Goal: Ask a question: Seek information or help from site administrators or community

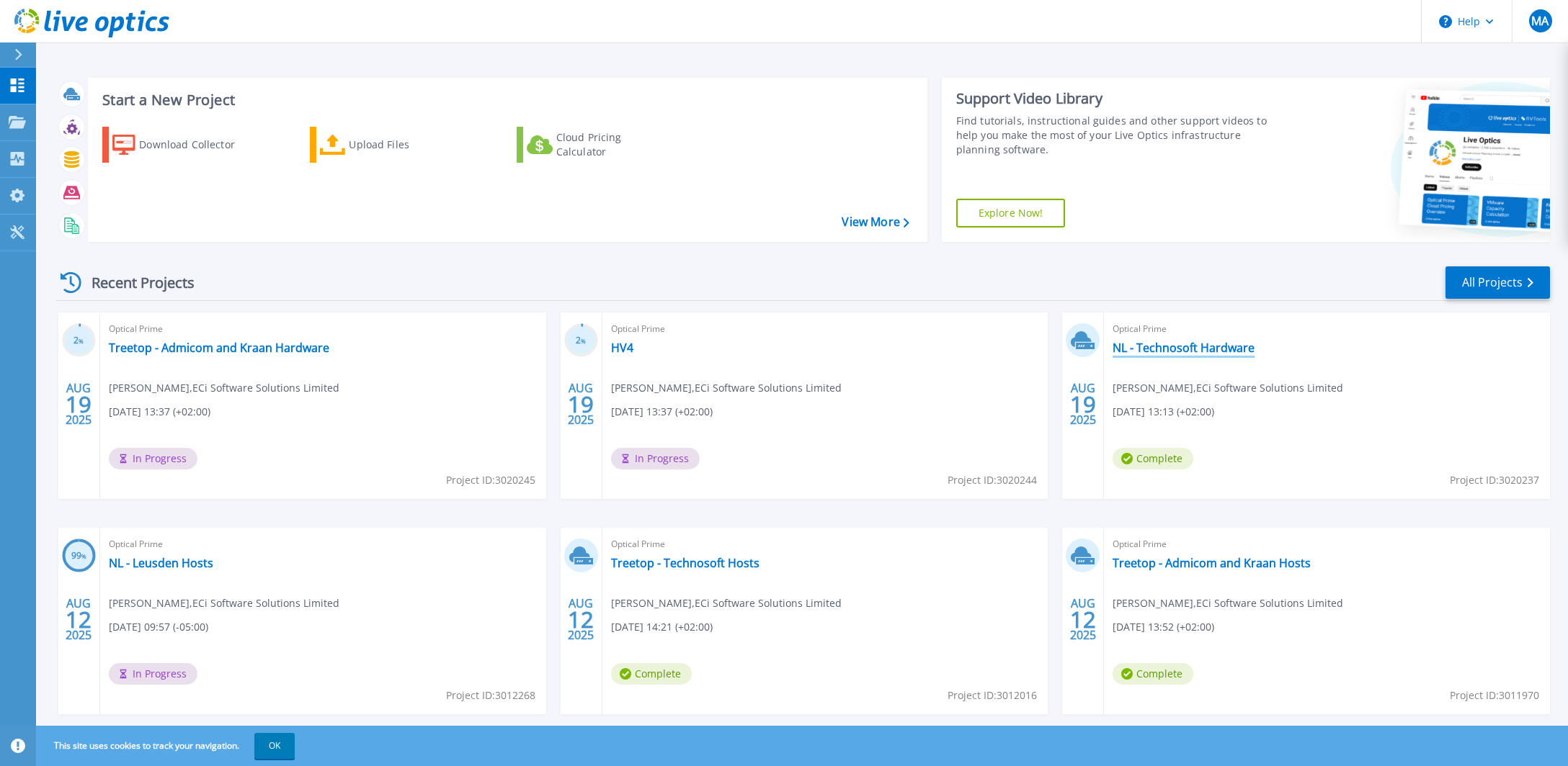
click at [1169, 347] on link "NL - Technosoft Hardware" at bounding box center [1183, 348] width 142 height 15
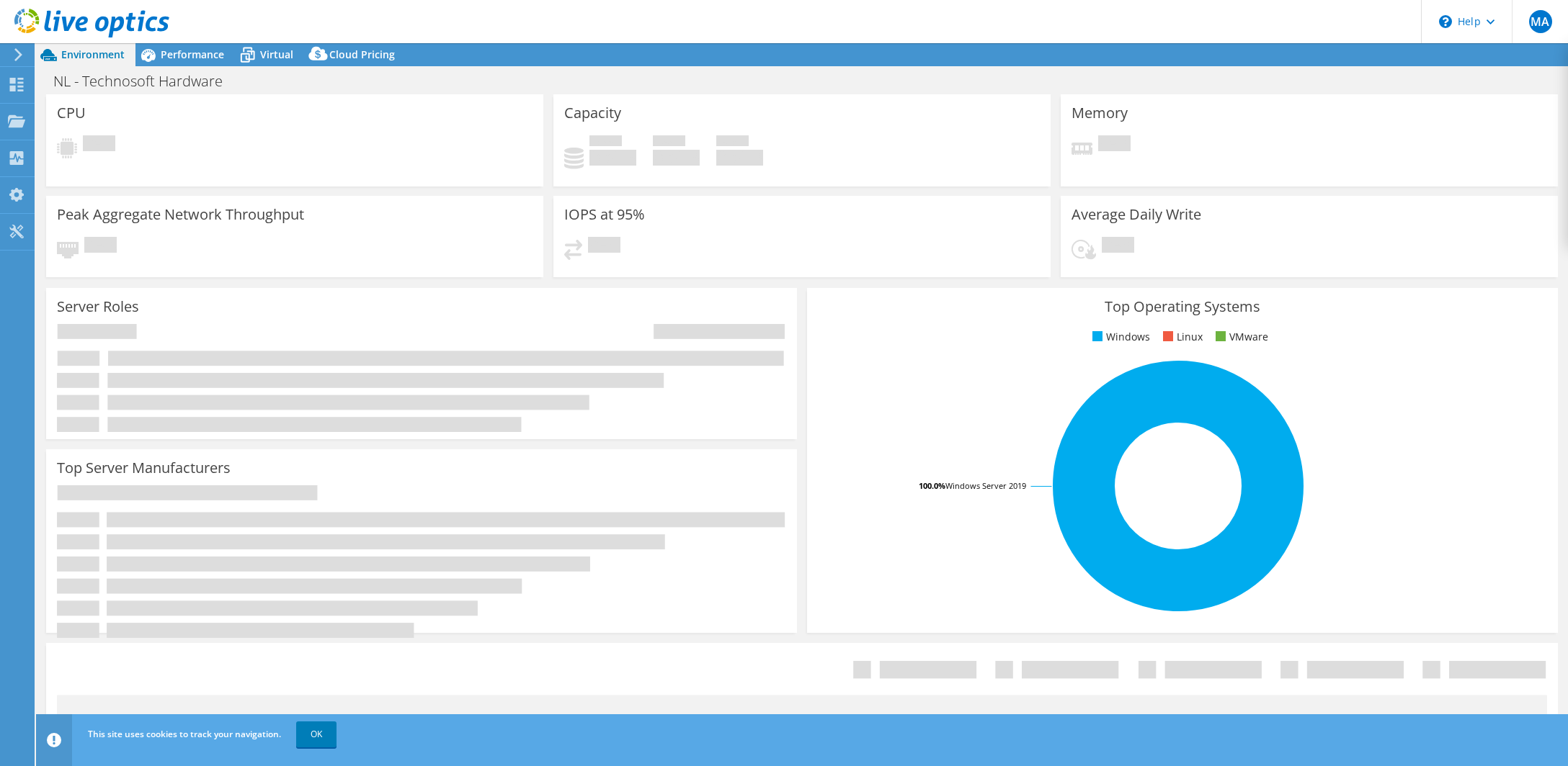
select select "USD"
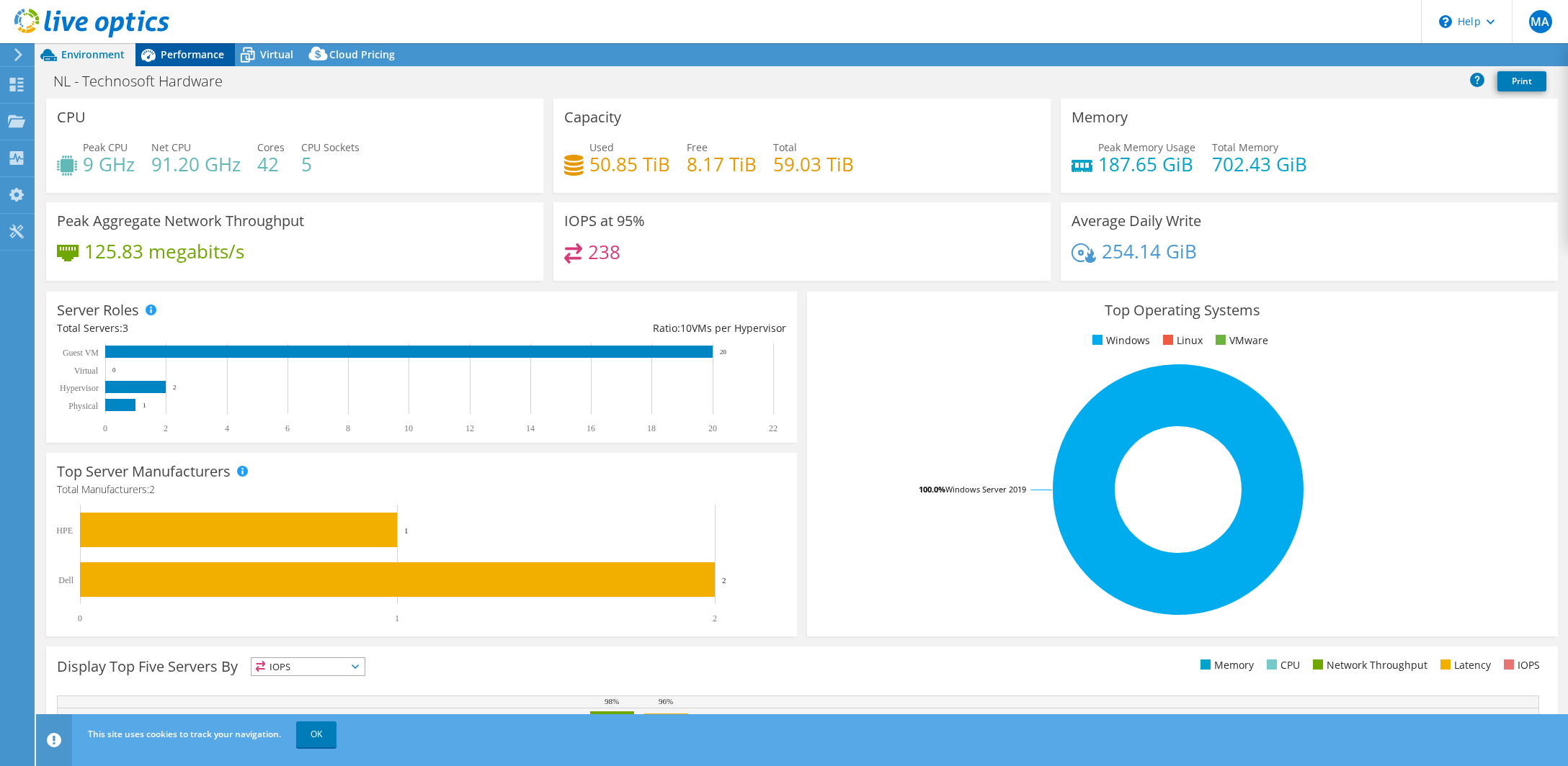
click at [210, 59] on span "Performance" at bounding box center [192, 54] width 63 height 14
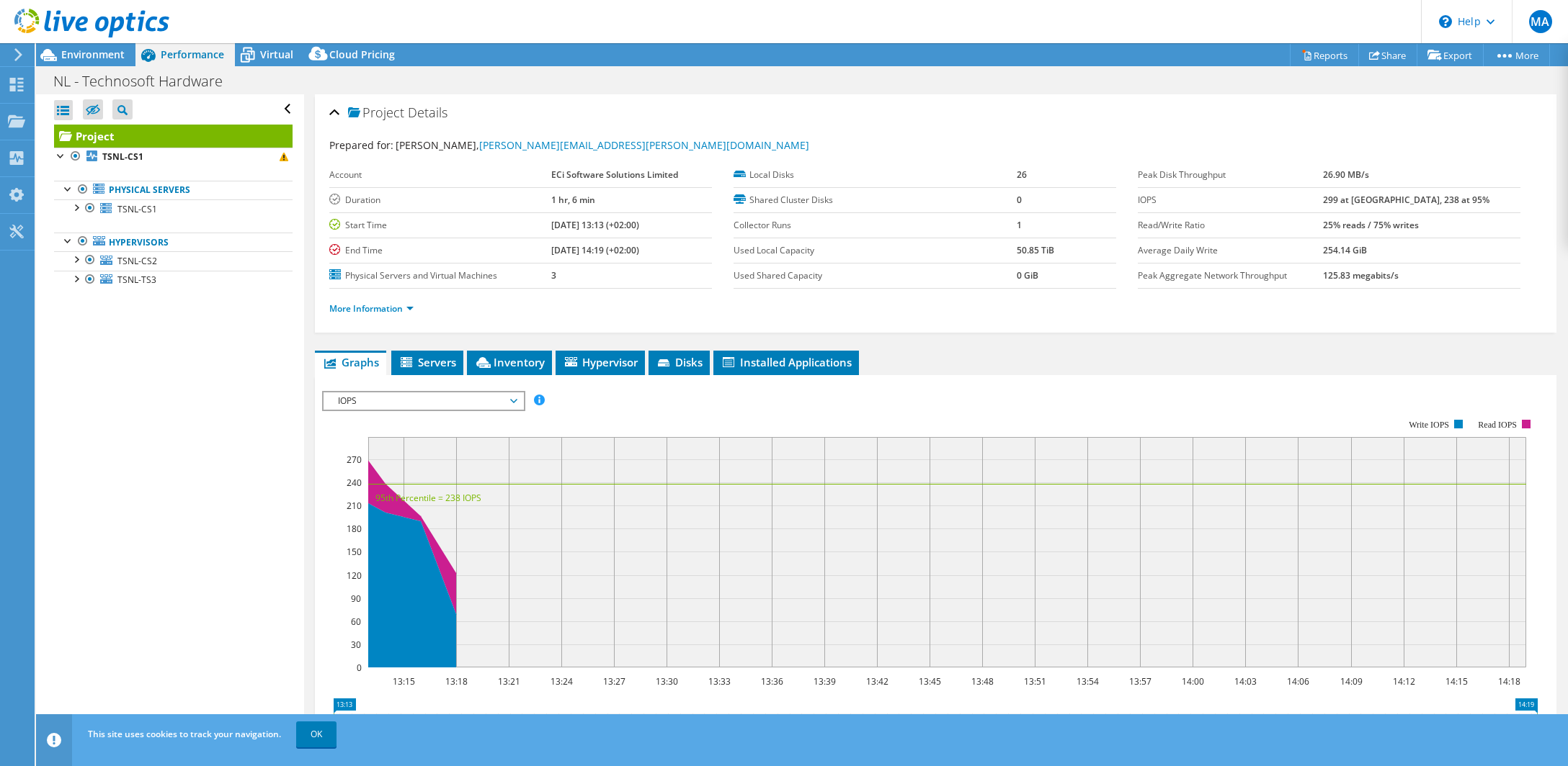
click at [337, 108] on div "Project Details" at bounding box center [935, 113] width 1213 height 31
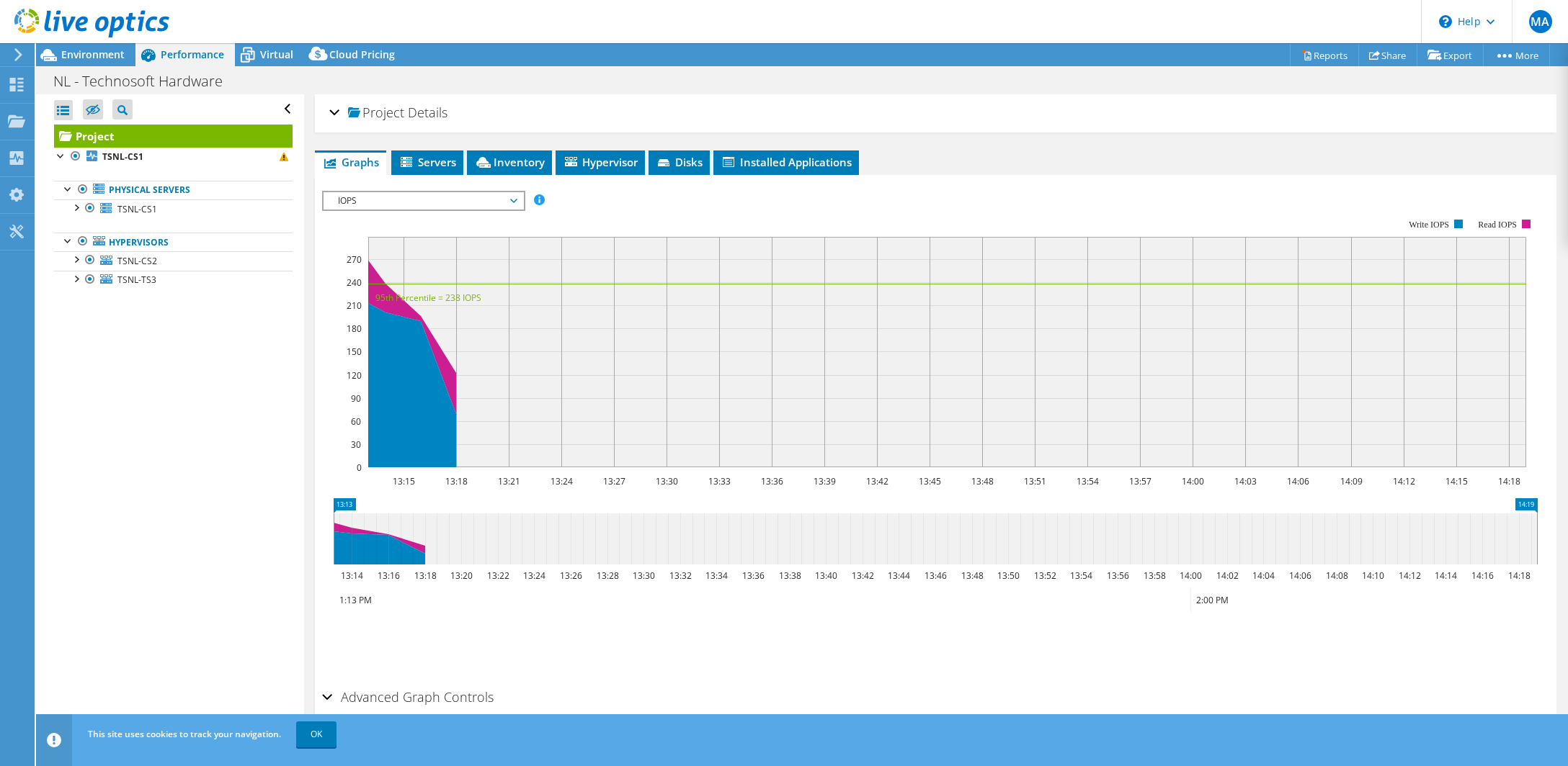
click at [284, 107] on div "Open All Close All Hide Excluded Nodes Project Tree Filter" at bounding box center [173, 109] width 238 height 31
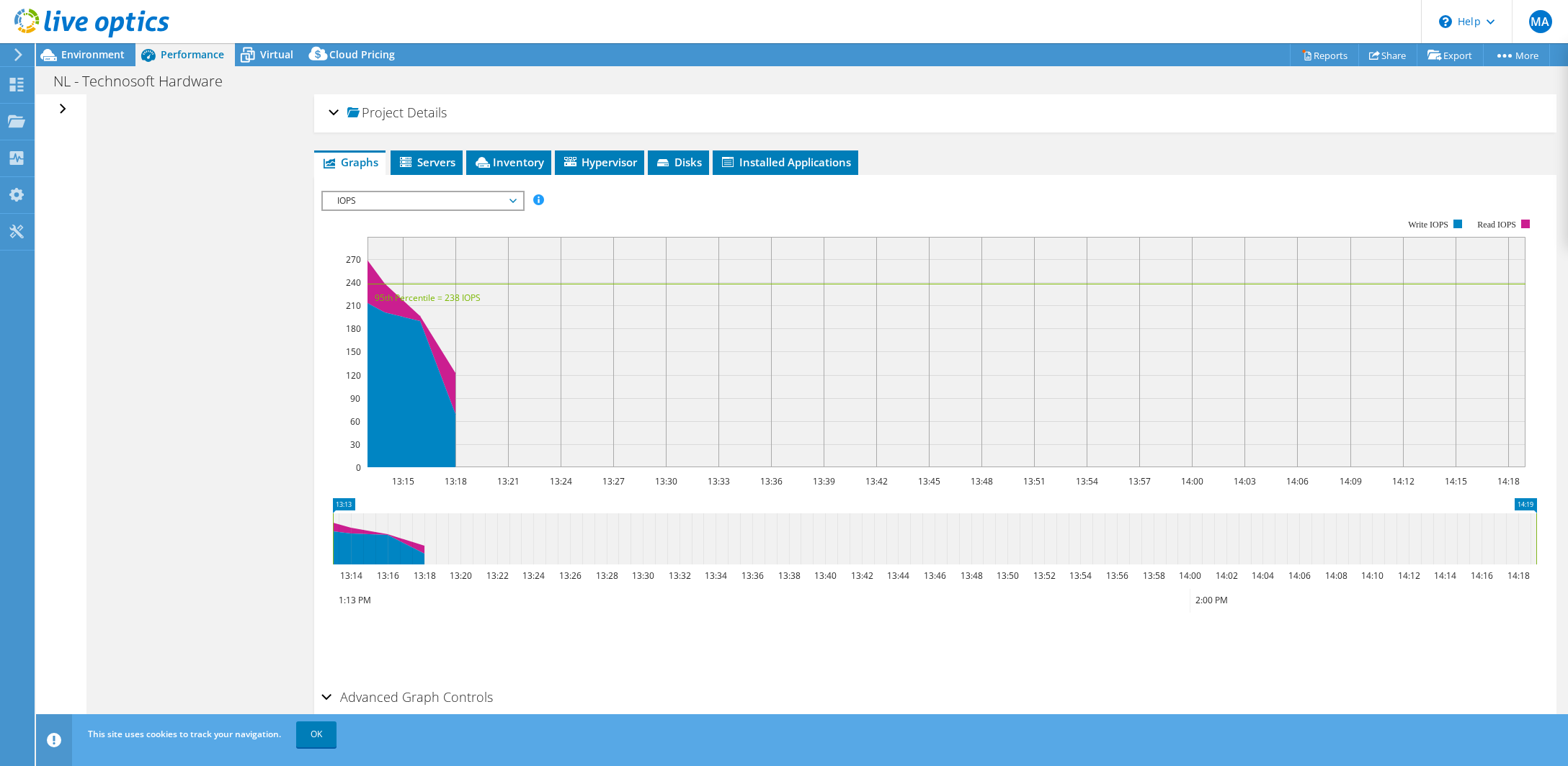
click at [70, 108] on div "Open All Close All Hide Excluded Nodes Project Tree Filter" at bounding box center [64, 109] width 21 height 31
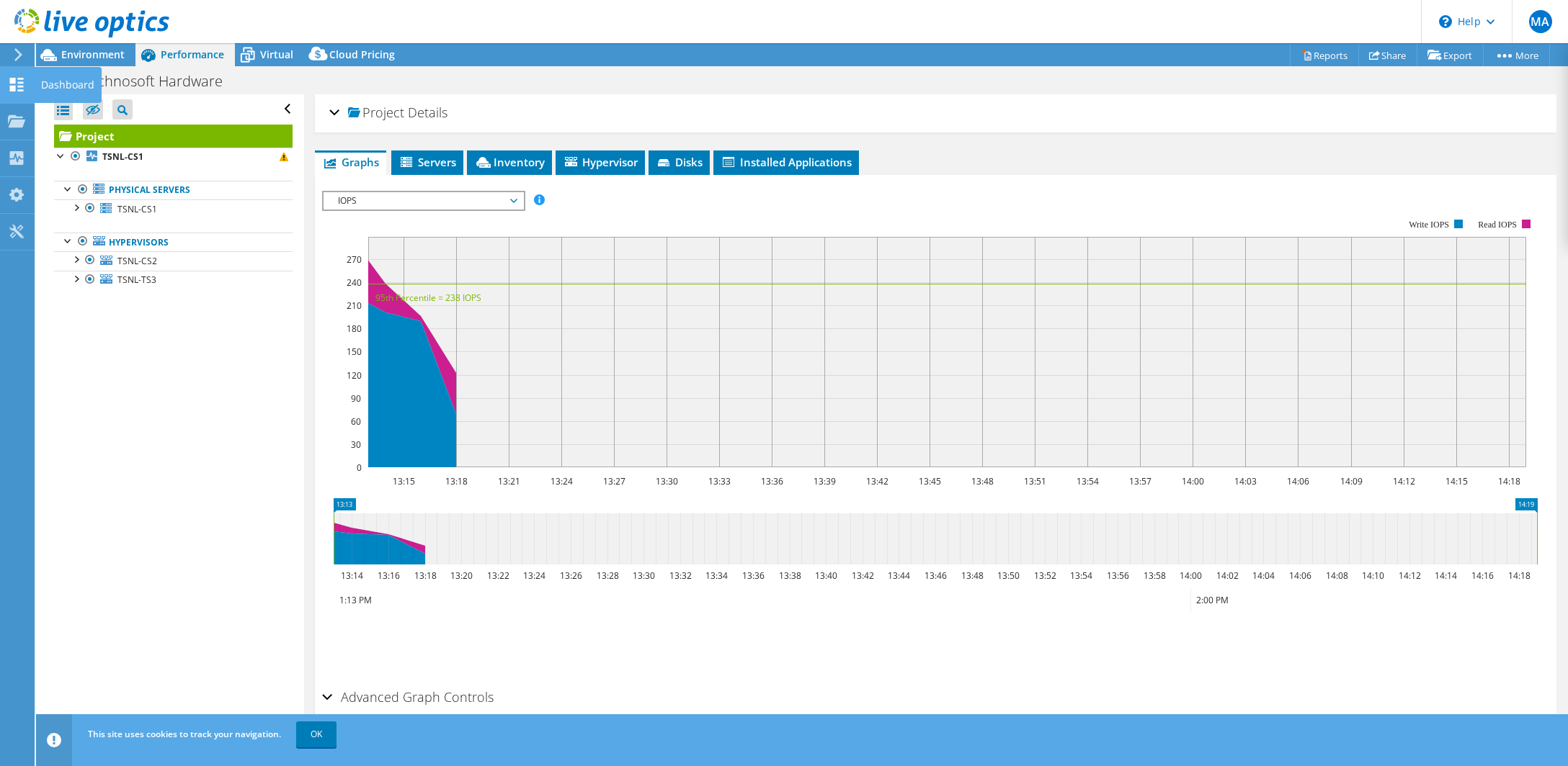
click at [40, 79] on div "Dashboard" at bounding box center [68, 84] width 68 height 36
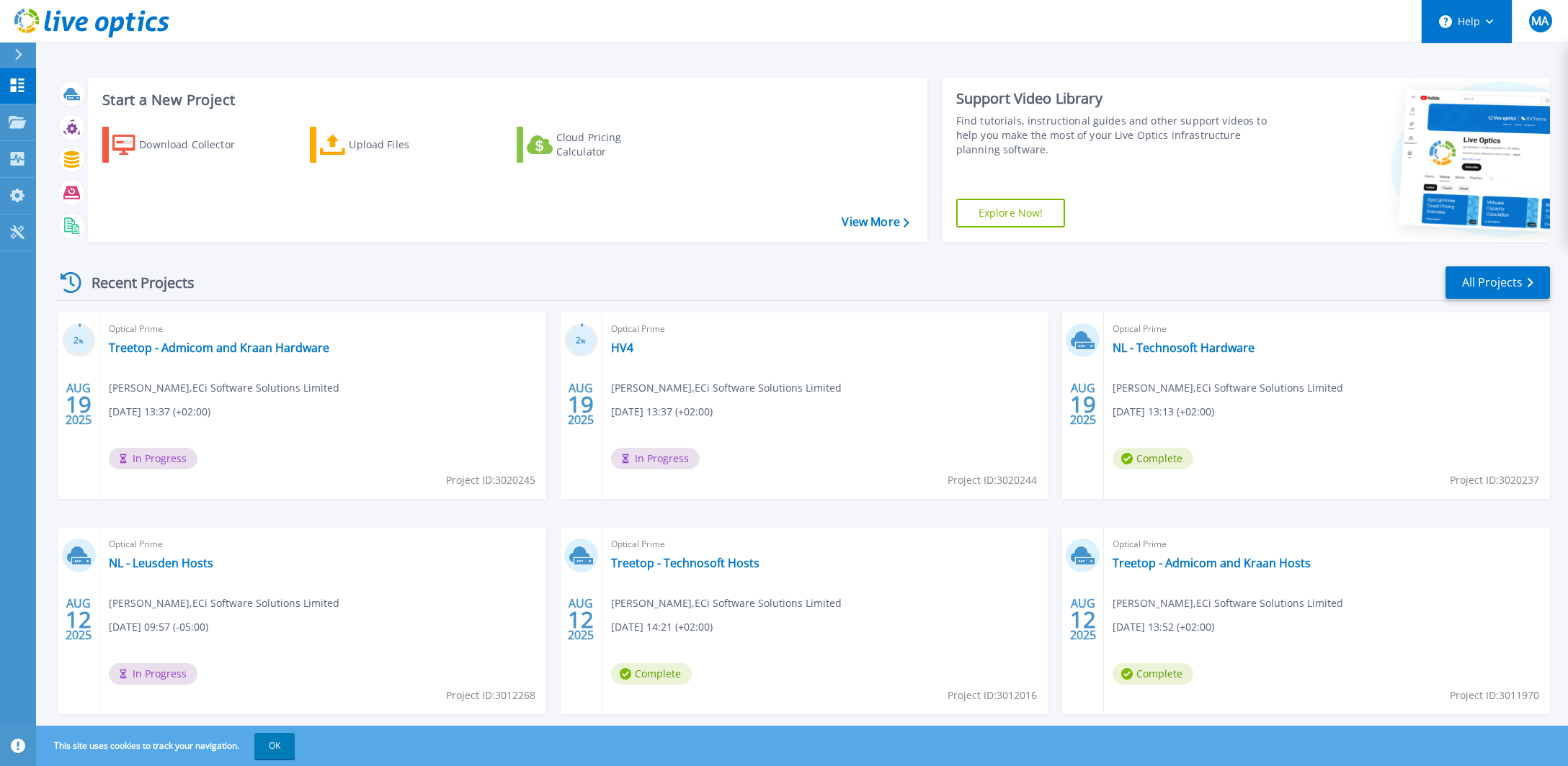
click at [1494, 24] on button "Help" at bounding box center [1466, 21] width 90 height 44
click at [1472, 99] on link "Contact Support" at bounding box center [1502, 97] width 161 height 35
click at [1490, 100] on link "Contact Support" at bounding box center [1502, 97] width 161 height 35
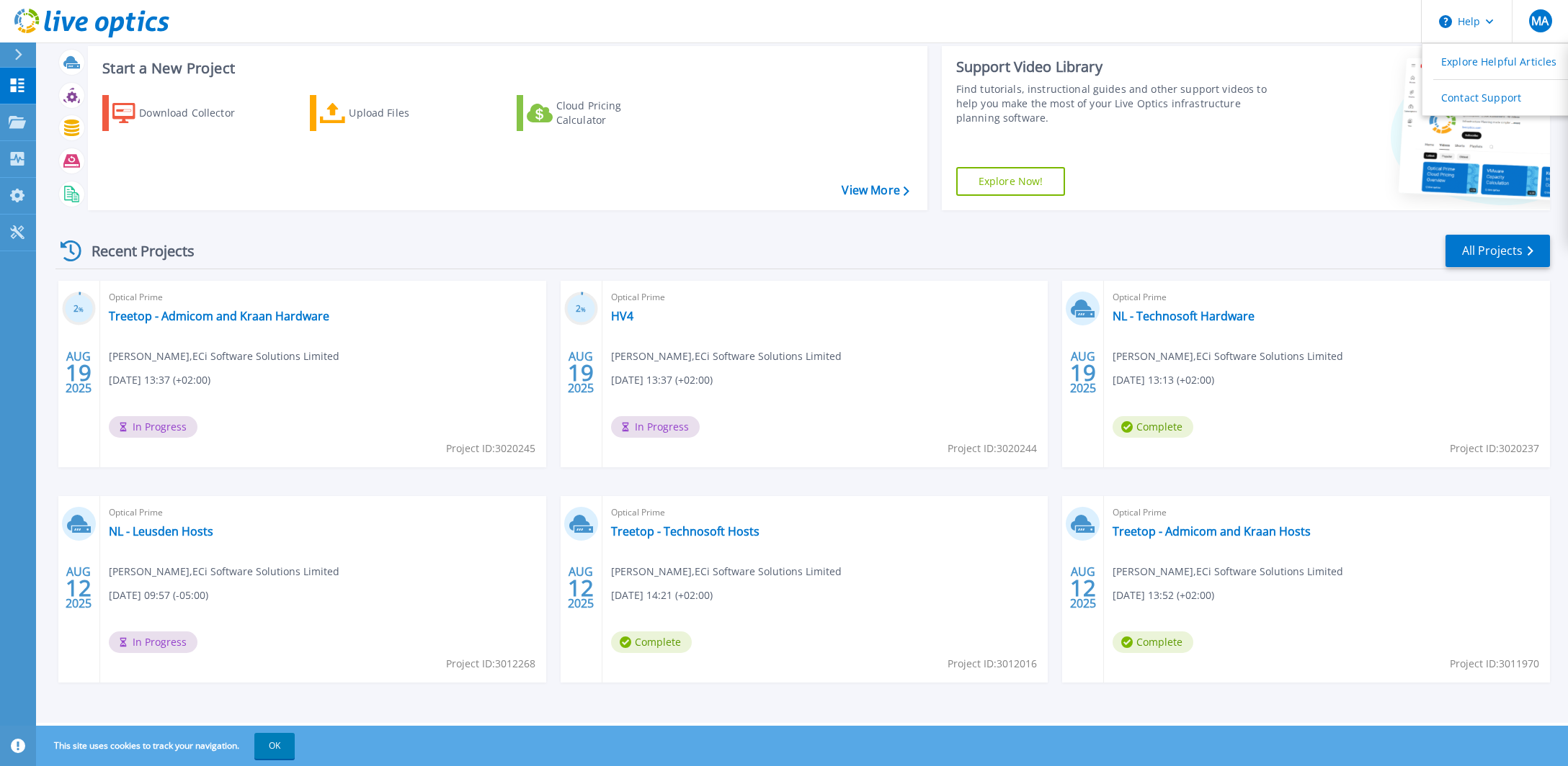
click at [18, 744] on icon at bounding box center [19, 747] width 15 height 15
